Goal: Transaction & Acquisition: Download file/media

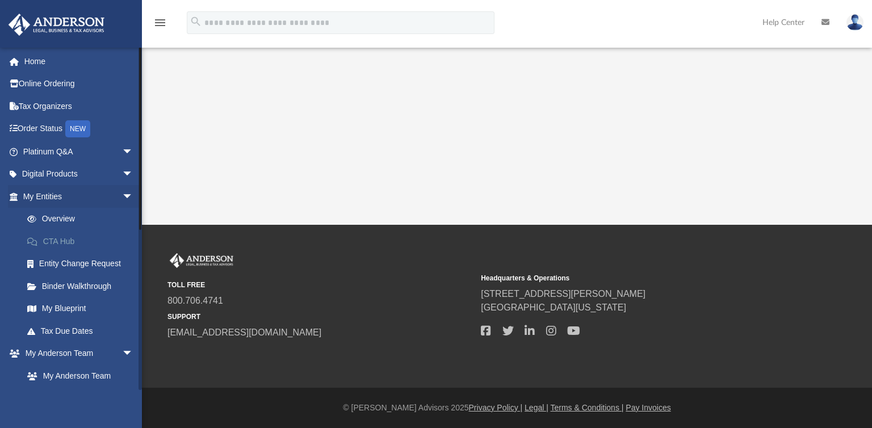
click at [67, 242] on link "CTA Hub" at bounding box center [83, 241] width 134 height 23
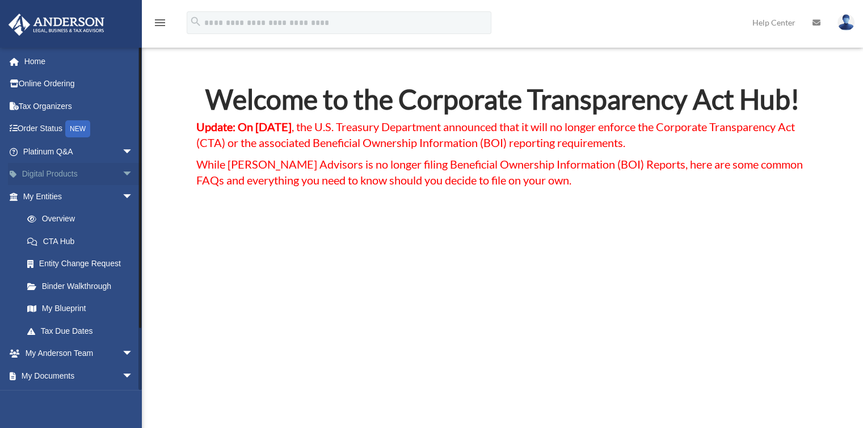
click at [68, 171] on link "Digital Products arrow_drop_down" at bounding box center [79, 174] width 142 height 23
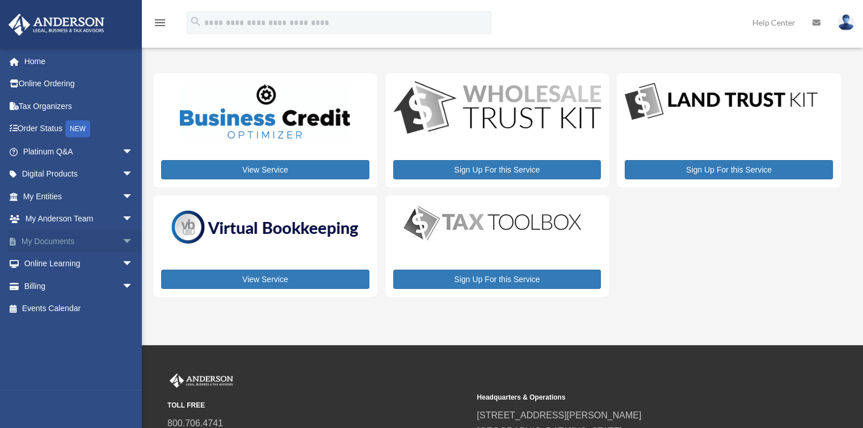
click at [72, 234] on link "My Documents arrow_drop_down" at bounding box center [79, 241] width 142 height 23
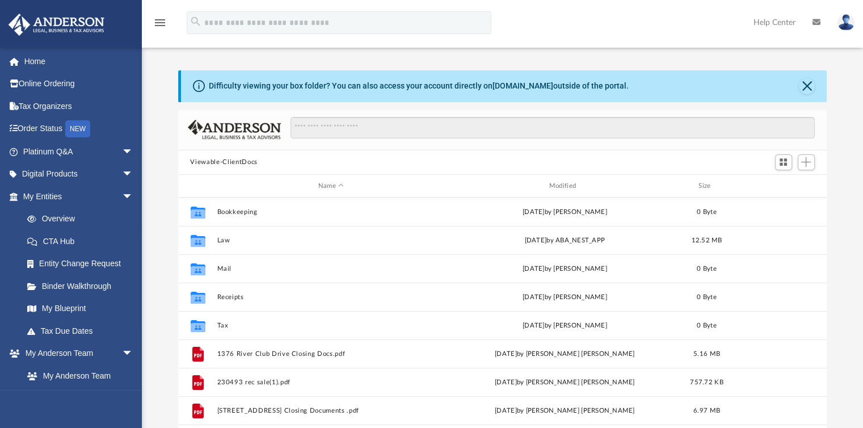
scroll to position [249, 640]
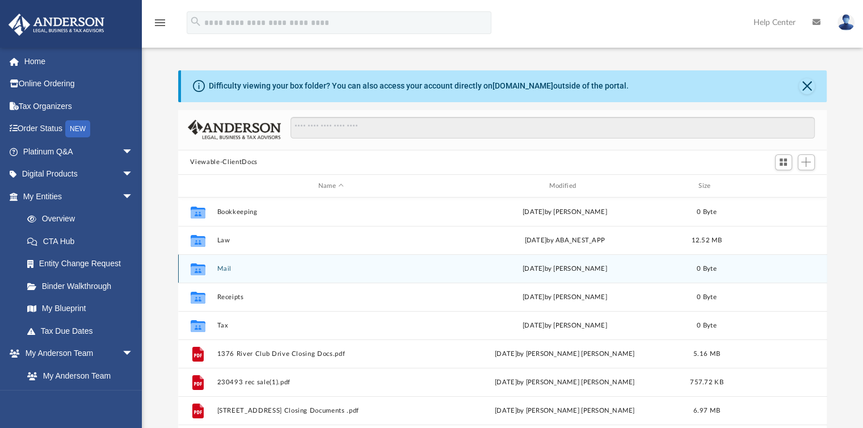
click at [230, 271] on button "Mail" at bounding box center [331, 268] width 229 height 7
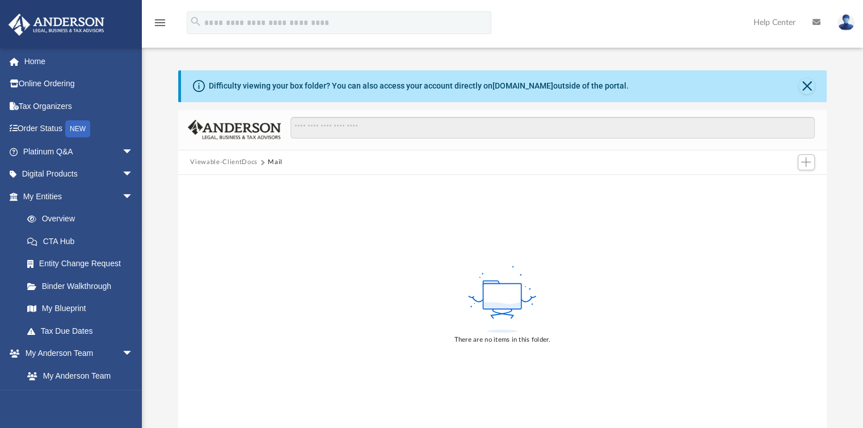
click at [275, 162] on button "Mail" at bounding box center [275, 162] width 15 height 10
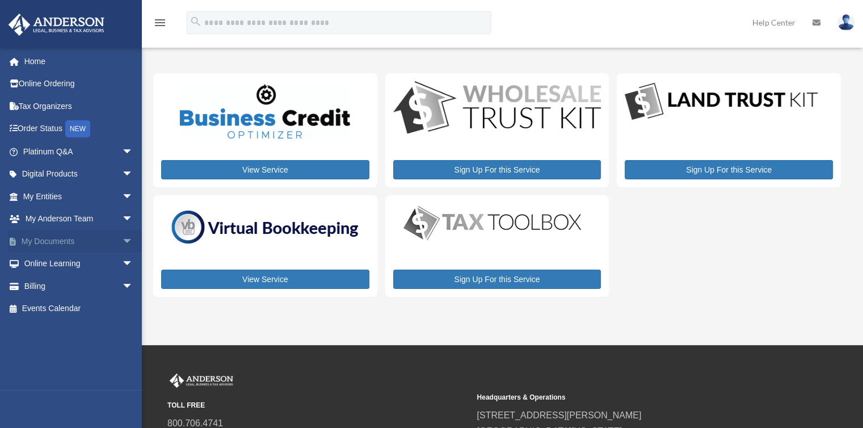
click at [66, 234] on link "My Documents arrow_drop_down" at bounding box center [79, 241] width 142 height 23
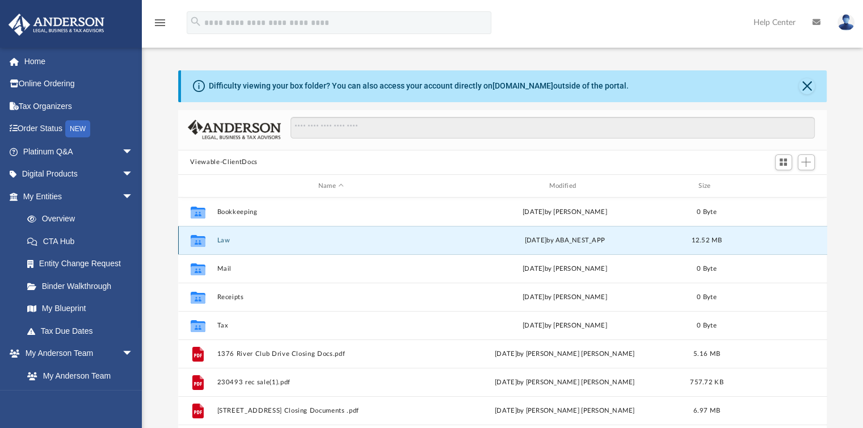
click at [224, 238] on button "Law" at bounding box center [331, 240] width 229 height 7
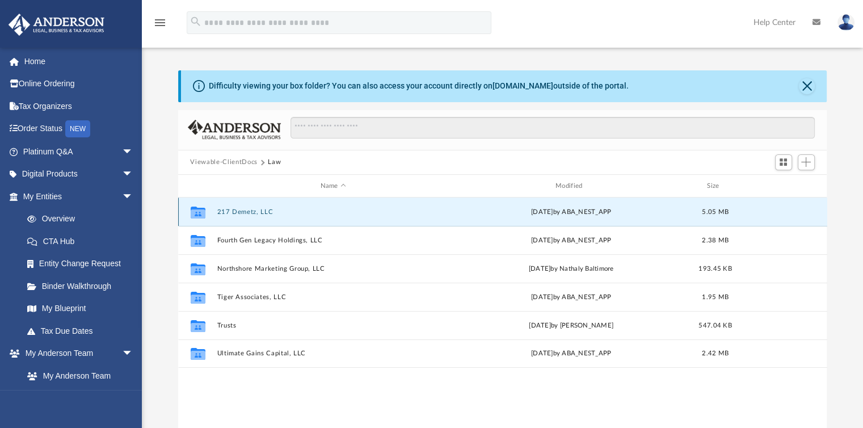
click at [243, 209] on button "217 Demetz, LLC" at bounding box center [333, 211] width 233 height 7
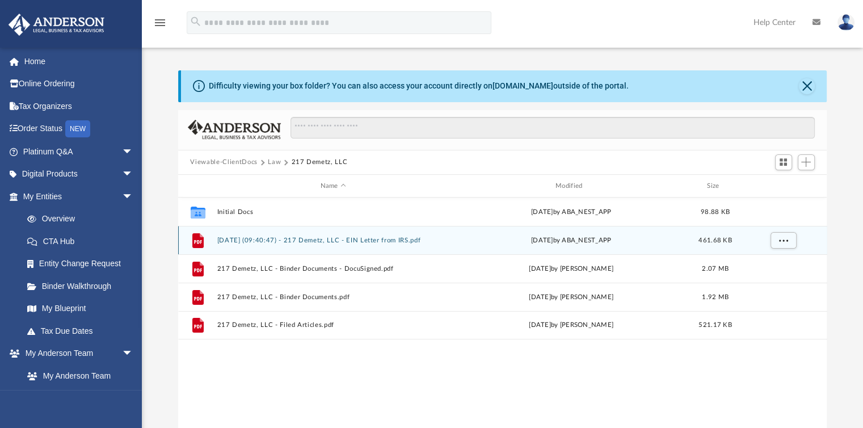
click at [250, 238] on button "[DATE] (09:40:47) - 217 Demetz, LLC - EIN Letter from IRS.pdf" at bounding box center [333, 240] width 233 height 7
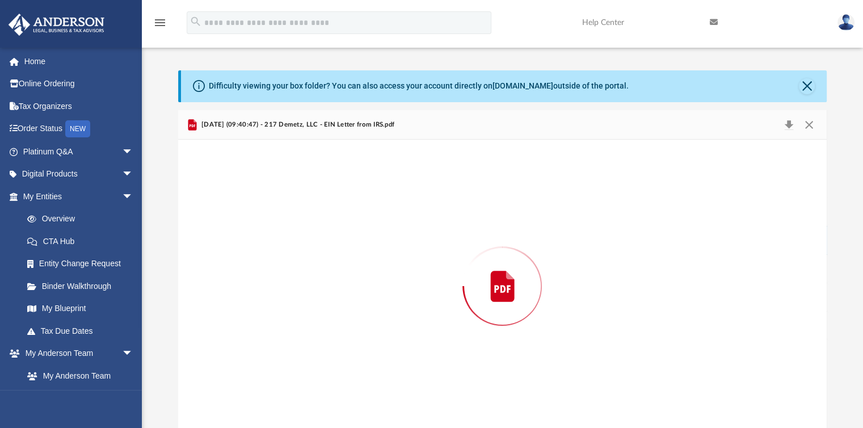
scroll to position [5, 0]
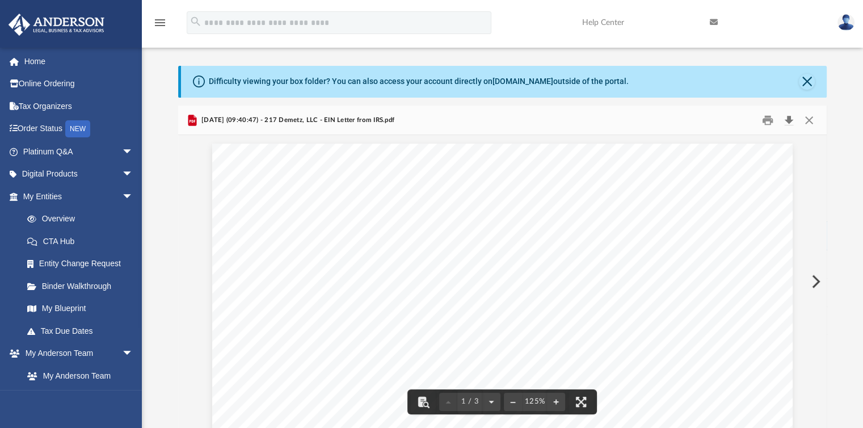
click at [791, 120] on button "Download" at bounding box center [789, 120] width 20 height 18
click at [811, 117] on button "Close" at bounding box center [809, 120] width 20 height 18
